Goal: Task Accomplishment & Management: Complete application form

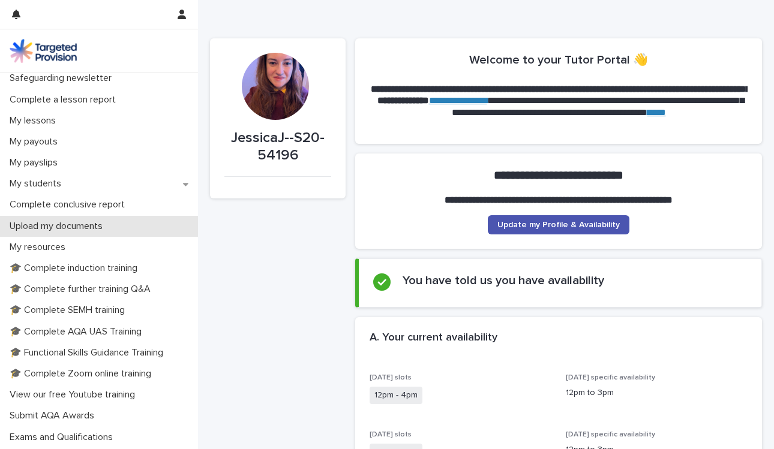
scroll to position [136, 0]
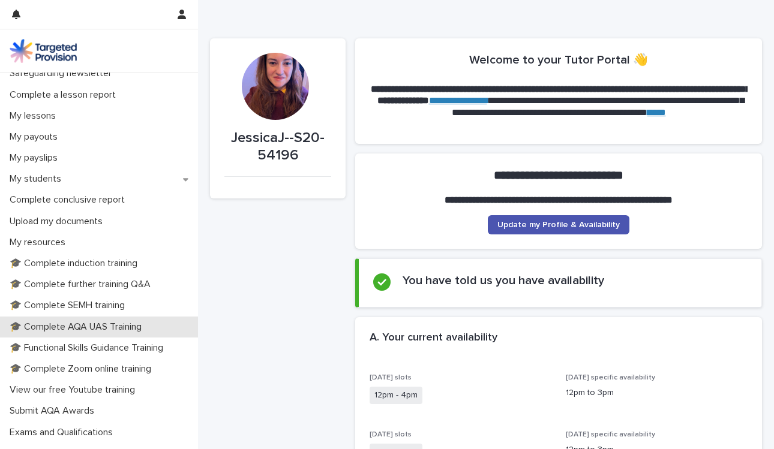
click at [74, 325] on p "🎓 Complete AQA UAS Training" at bounding box center [78, 327] width 146 height 11
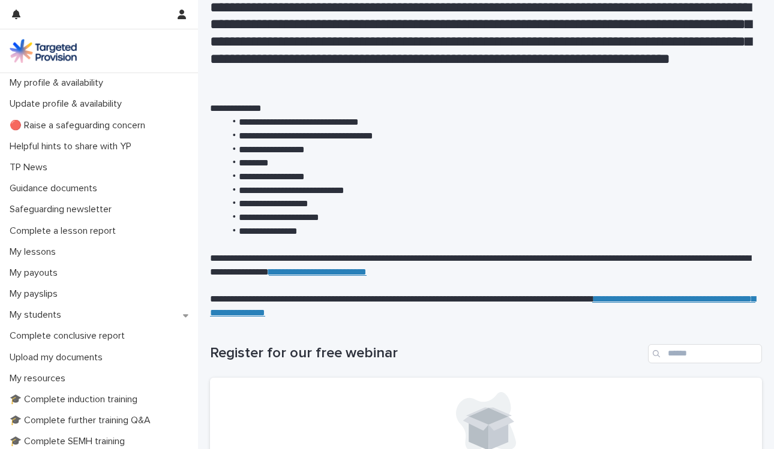
scroll to position [64, 0]
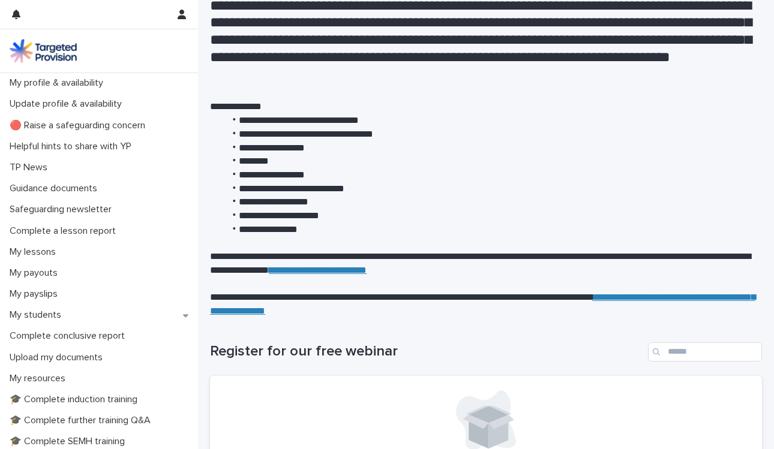
click at [334, 314] on link "**********" at bounding box center [482, 304] width 545 height 23
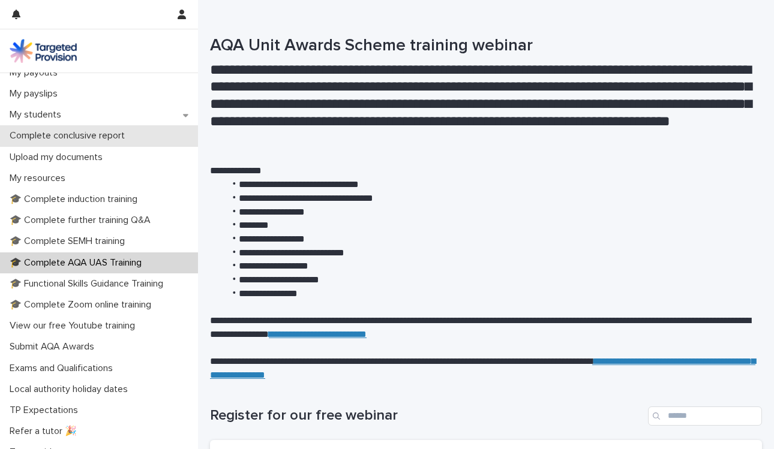
scroll to position [202, 0]
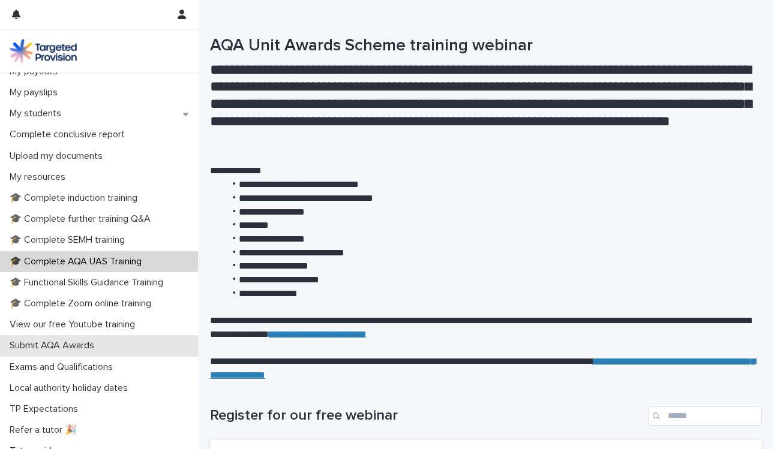
click at [85, 343] on p "Submit AQA Awards" at bounding box center [54, 345] width 99 height 11
